Goal: Task Accomplishment & Management: Use online tool/utility

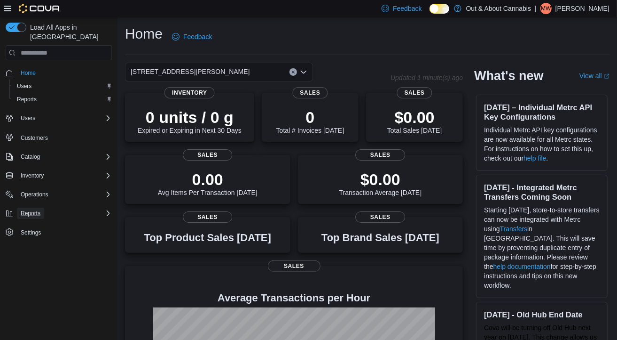
click at [34, 209] on span "Reports" at bounding box center [31, 213] width 20 height 8
click at [30, 249] on span "Reports" at bounding box center [27, 253] width 20 height 8
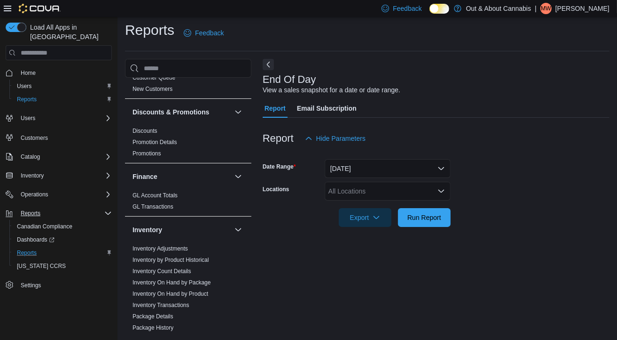
scroll to position [179, 0]
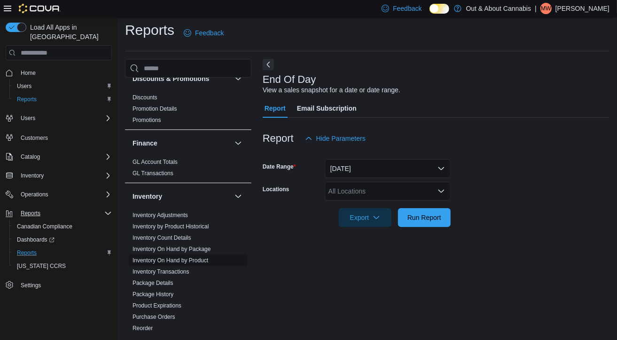
click at [197, 261] on link "Inventory On Hand by Product" at bounding box center [171, 260] width 76 height 7
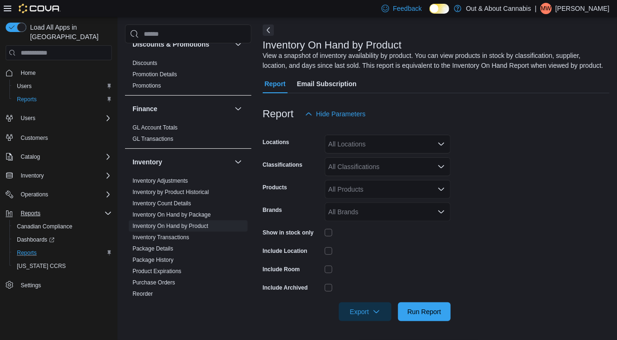
scroll to position [41, 0]
click at [374, 315] on icon "button" at bounding box center [377, 311] width 8 height 8
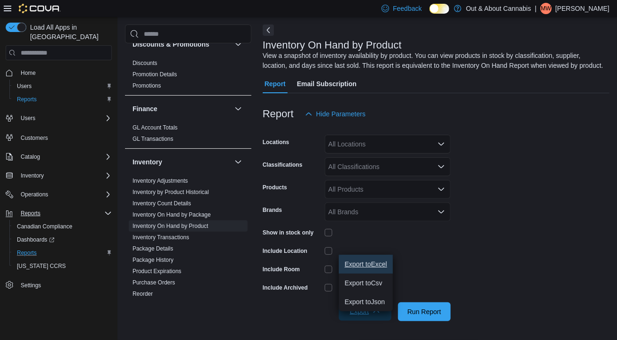
click at [371, 260] on span "Export to Excel" at bounding box center [366, 264] width 42 height 8
